Goal: Transaction & Acquisition: Obtain resource

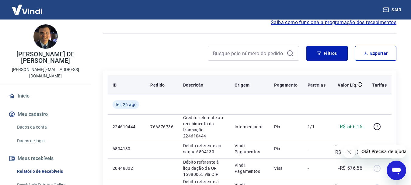
scroll to position [61, 0]
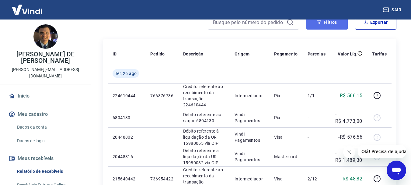
click at [332, 27] on button "Filtros" at bounding box center [326, 22] width 41 height 15
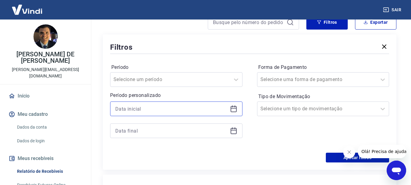
click at [145, 107] on input at bounding box center [171, 108] width 112 height 9
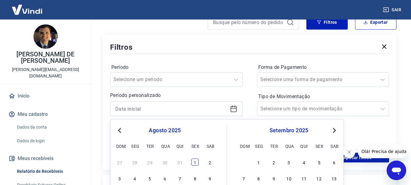
click at [194, 163] on div "1" at bounding box center [194, 161] width 7 height 7
type input "[DATE]"
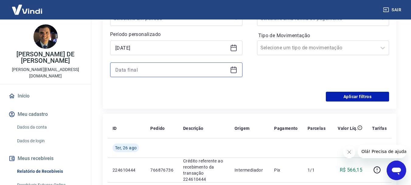
click at [158, 70] on input at bounding box center [171, 69] width 112 height 9
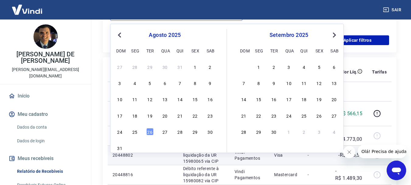
scroll to position [183, 0]
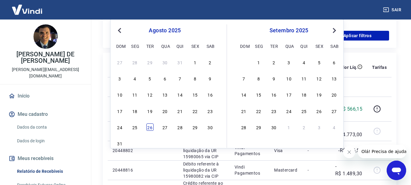
click at [149, 127] on div "26" at bounding box center [149, 126] width 7 height 7
type input "[DATE]"
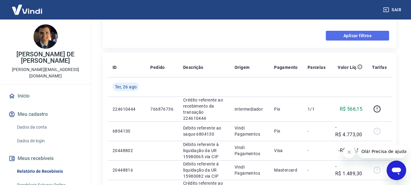
click at [355, 36] on button "Aplicar filtros" at bounding box center [357, 36] width 63 height 10
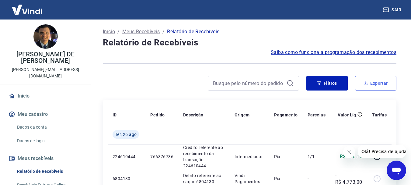
click at [383, 79] on button "Exportar" at bounding box center [375, 83] width 41 height 15
type input "[DATE]"
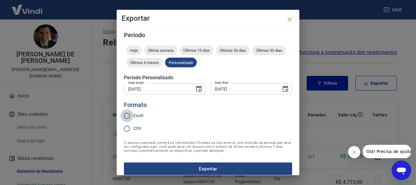
click at [133, 114] on input "Excel" at bounding box center [126, 115] width 13 height 13
radio input "true"
click at [208, 167] on button "Exportar" at bounding box center [208, 168] width 168 height 13
